Goal: Check status

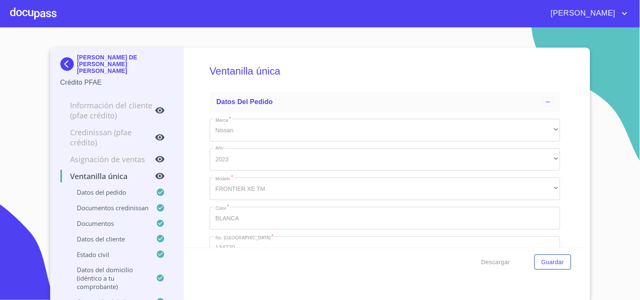
click at [56, 15] on div at bounding box center [33, 13] width 46 height 27
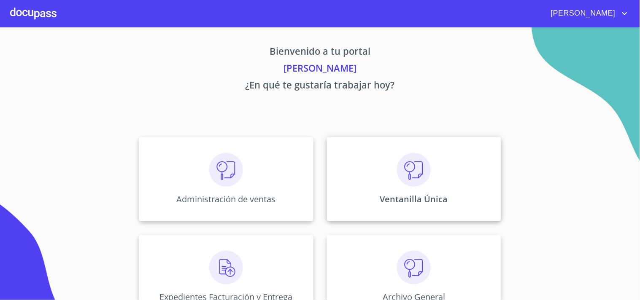
click at [473, 188] on div "Ventanilla Única" at bounding box center [414, 179] width 174 height 84
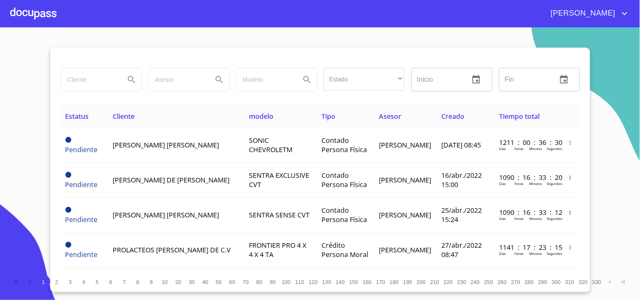
click at [88, 81] on input "search" at bounding box center [89, 79] width 57 height 23
type input "[PERSON_NAME] [PERSON_NAME]"
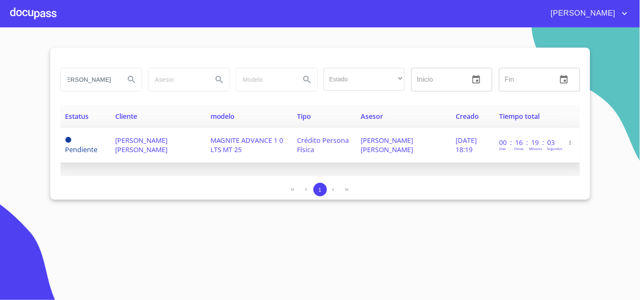
click at [154, 156] on td "[PERSON_NAME] [PERSON_NAME]" at bounding box center [157, 145] width 95 height 35
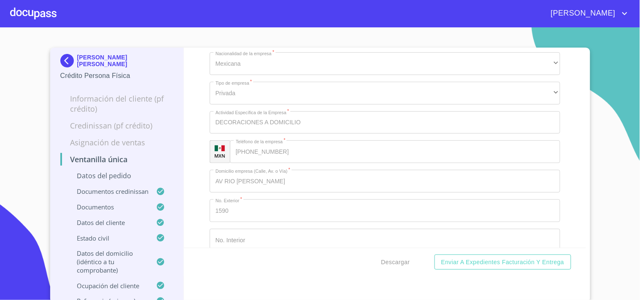
scroll to position [3234, 0]
click at [29, 14] on div at bounding box center [33, 13] width 46 height 27
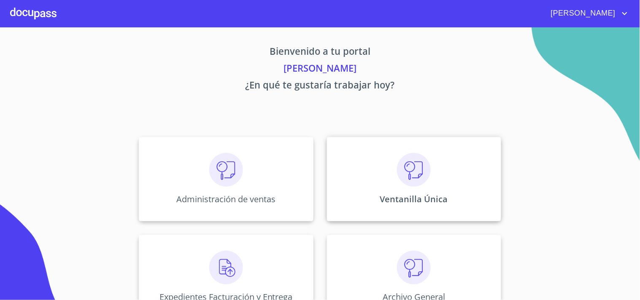
click at [429, 174] on div "Ventanilla Única" at bounding box center [414, 179] width 174 height 84
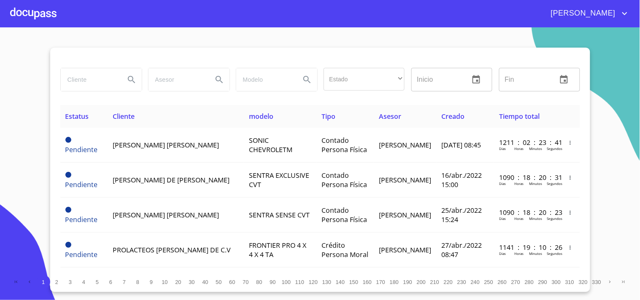
click at [90, 81] on input "search" at bounding box center [89, 79] width 57 height 23
type input "[PERSON_NAME]"
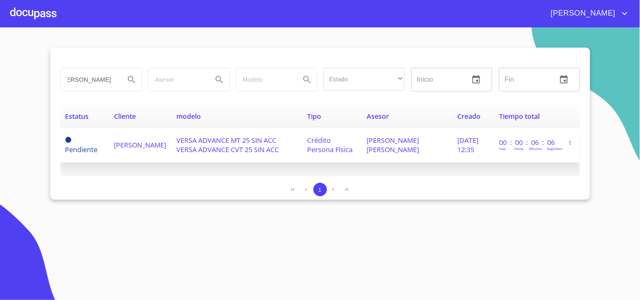
click at [459, 143] on span "[DATE] 12:35" at bounding box center [467, 145] width 21 height 19
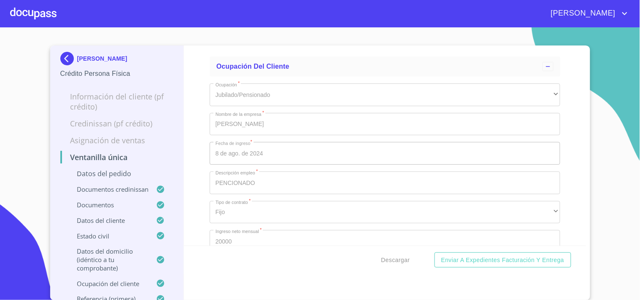
scroll to position [3562, 0]
click at [32, 13] on div at bounding box center [33, 13] width 46 height 27
